Goal: Navigation & Orientation: Find specific page/section

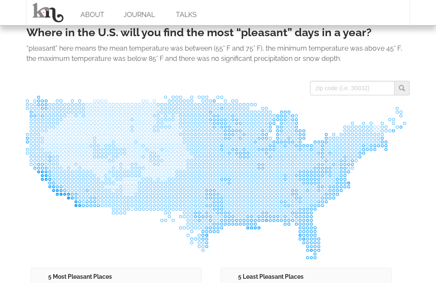
scroll to position [337, 0]
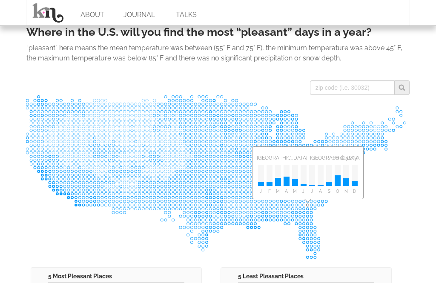
click at [308, 204] on rect at bounding box center [308, 206] width 4 height 4
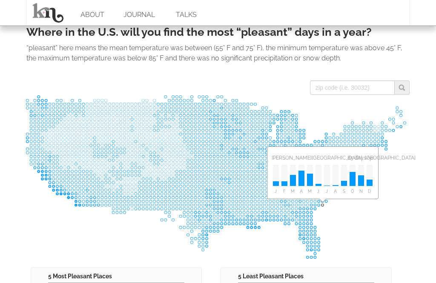
scroll to position [366, 0]
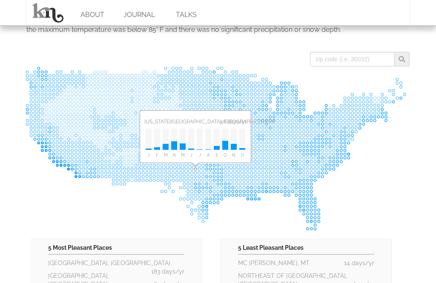
click at [197, 168] on rect at bounding box center [196, 169] width 4 height 4
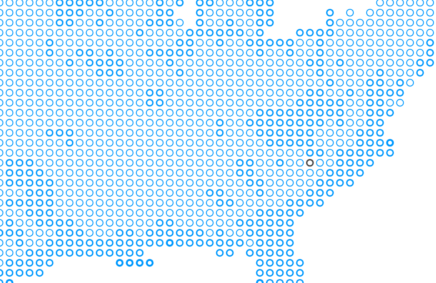
click at [317, 146] on rect at bounding box center [319, 148] width 4 height 4
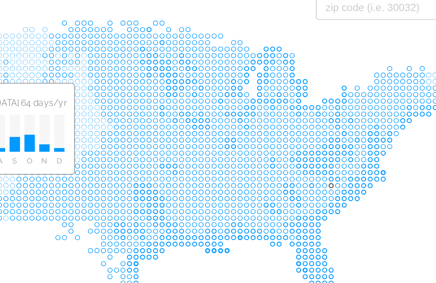
scroll to position [369, 0]
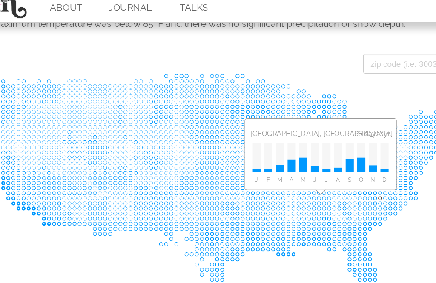
click at [321, 153] on rect at bounding box center [323, 155] width 4 height 4
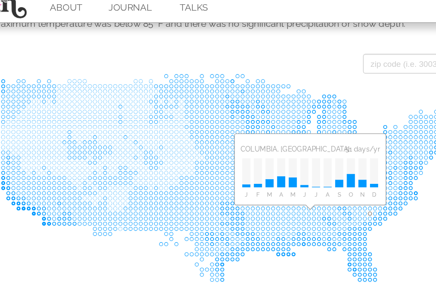
click at [314, 164] on rect at bounding box center [316, 166] width 4 height 4
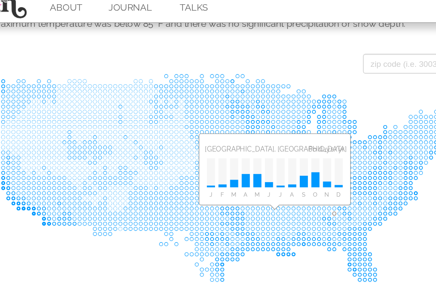
click at [287, 164] on rect at bounding box center [289, 166] width 4 height 4
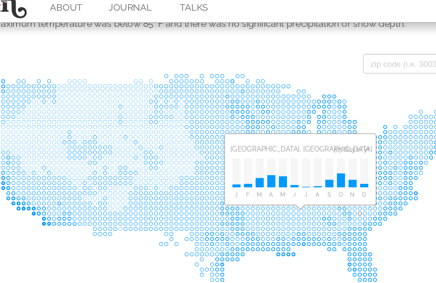
click at [306, 164] on rect at bounding box center [308, 166] width 4 height 4
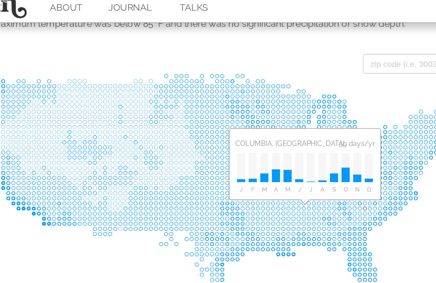
click at [310, 160] on rect at bounding box center [312, 162] width 4 height 4
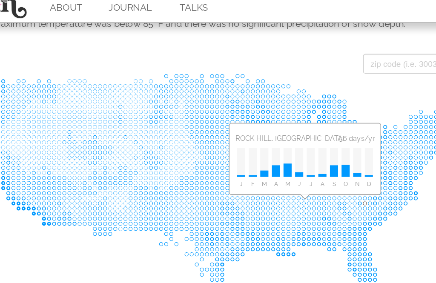
click at [310, 156] on rect at bounding box center [312, 158] width 4 height 4
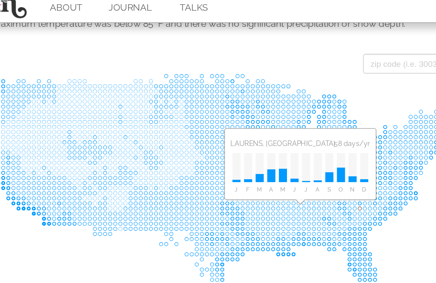
click at [306, 160] on rect at bounding box center [308, 162] width 4 height 4
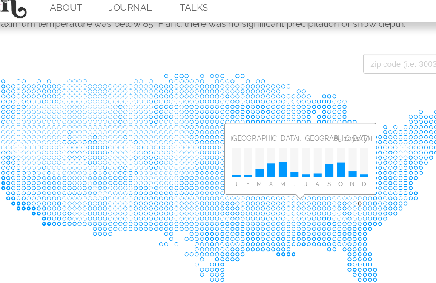
click at [306, 156] on rect at bounding box center [308, 158] width 4 height 4
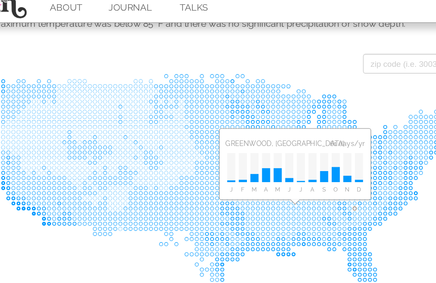
click at [302, 160] on rect at bounding box center [304, 162] width 4 height 4
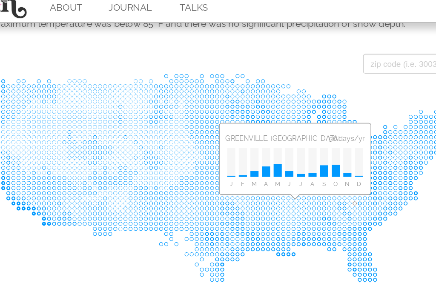
click at [302, 156] on rect at bounding box center [304, 158] width 4 height 4
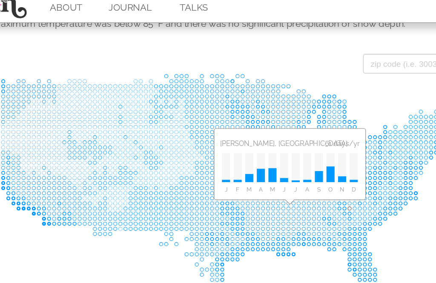
click at [299, 160] on rect at bounding box center [301, 162] width 4 height 4
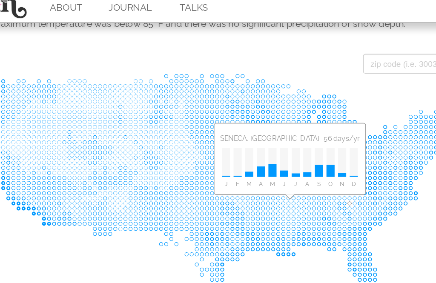
click at [299, 156] on rect at bounding box center [301, 158] width 4 height 4
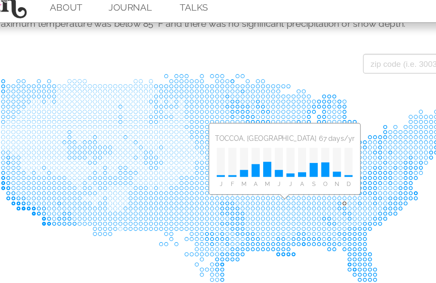
click at [295, 156] on rect at bounding box center [297, 158] width 4 height 4
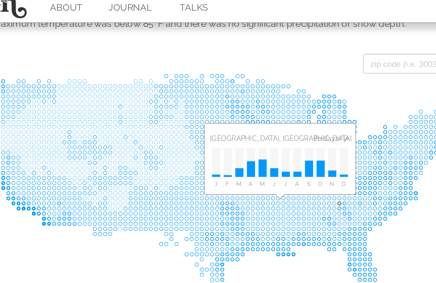
click at [291, 156] on rect at bounding box center [293, 158] width 4 height 4
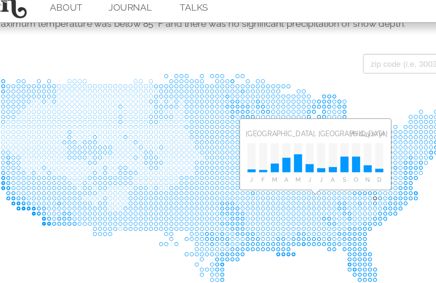
click at [317, 153] on rect at bounding box center [319, 155] width 4 height 4
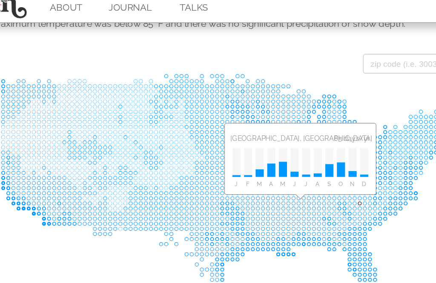
click at [306, 156] on rect at bounding box center [308, 158] width 4 height 4
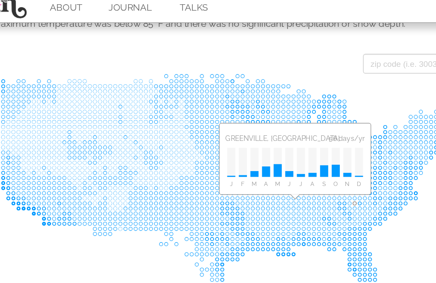
click at [302, 156] on rect at bounding box center [304, 158] width 4 height 4
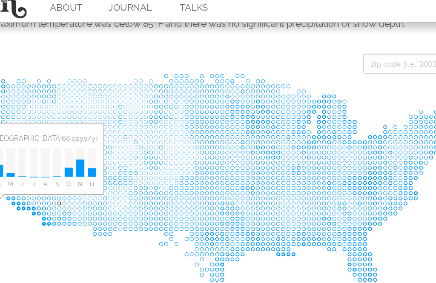
click at [85, 156] on rect at bounding box center [87, 158] width 4 height 4
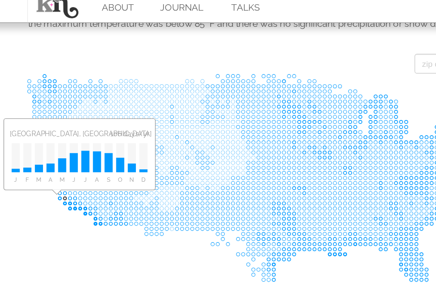
click at [52, 153] on rect at bounding box center [54, 155] width 4 height 4
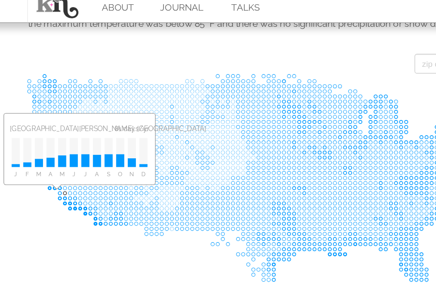
click at [52, 149] on rect at bounding box center [54, 151] width 4 height 4
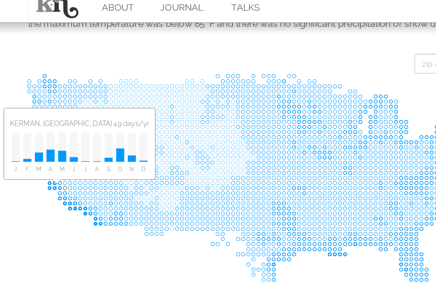
click at [52, 145] on rect at bounding box center [54, 147] width 4 height 4
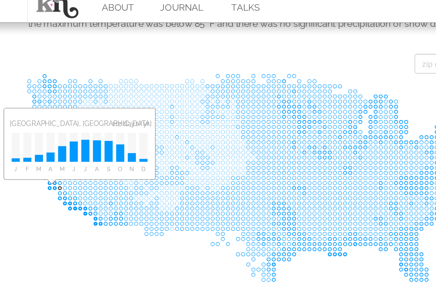
click at [48, 145] on rect at bounding box center [50, 147] width 4 height 4
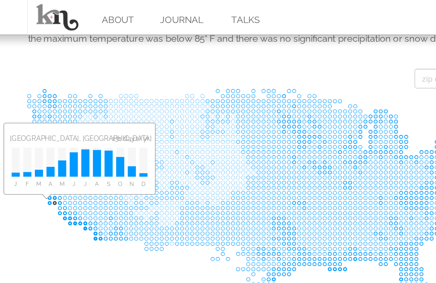
click at [44, 150] on rect at bounding box center [46, 149] width 4 height 4
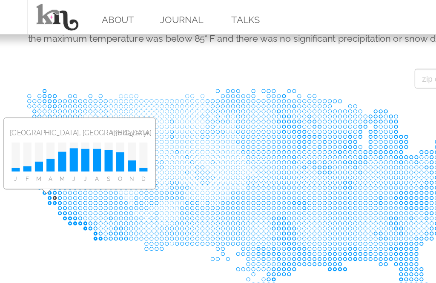
click at [44, 146] on rect at bounding box center [46, 146] width 4 height 4
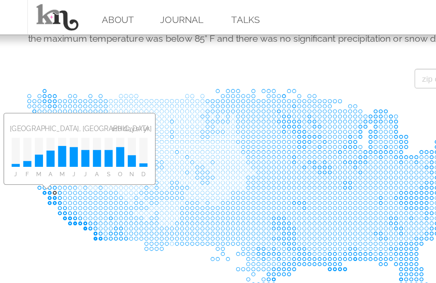
click at [44, 144] on rect at bounding box center [46, 142] width 4 height 4
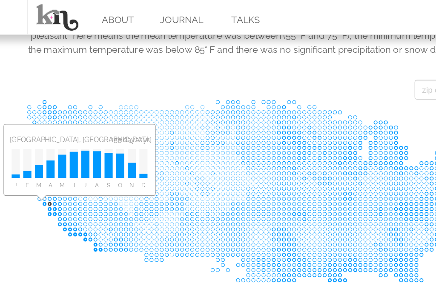
click at [40, 150] on rect at bounding box center [42, 150] width 4 height 4
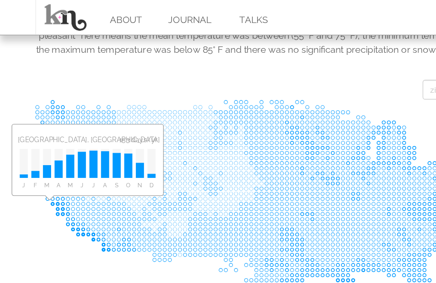
click at [37, 151] on icon at bounding box center [218, 155] width 385 height 164
click at [39, 151] on rect at bounding box center [39, 150] width 4 height 4
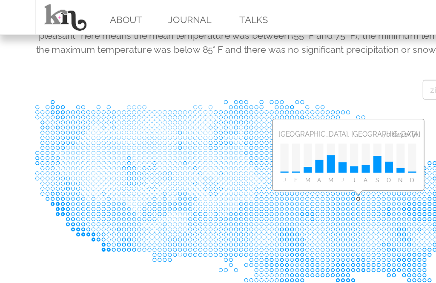
click at [262, 144] on rect at bounding box center [263, 146] width 4 height 4
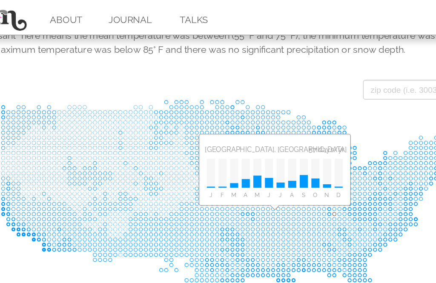
click at [287, 155] on rect at bounding box center [289, 157] width 4 height 4
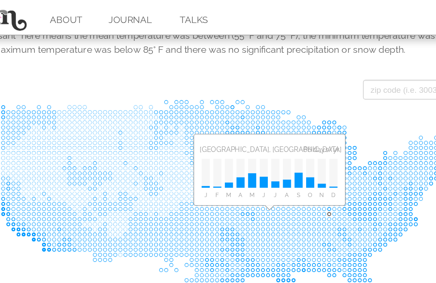
click at [284, 158] on rect at bounding box center [286, 157] width 4 height 4
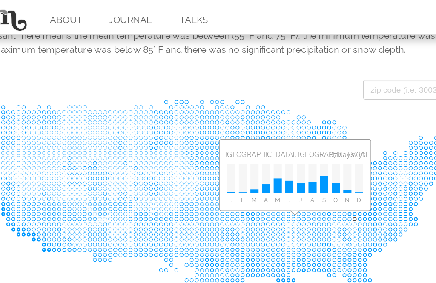
click at [302, 161] on rect at bounding box center [304, 161] width 4 height 4
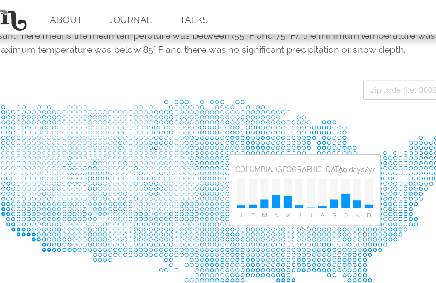
click at [310, 170] on rect at bounding box center [312, 172] width 4 height 4
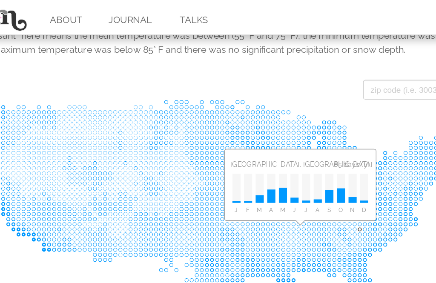
click at [306, 169] on rect at bounding box center [308, 169] width 4 height 4
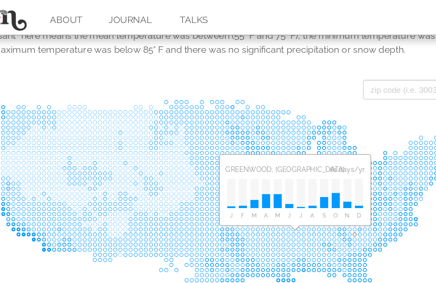
click at [302, 170] on rect at bounding box center [304, 172] width 4 height 4
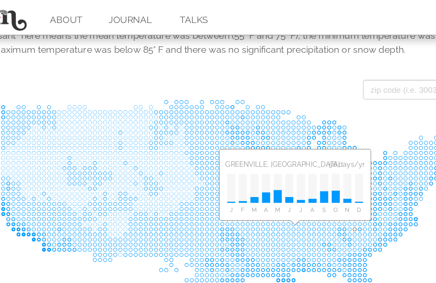
click at [302, 167] on rect at bounding box center [304, 169] width 4 height 4
